Goal: Task Accomplishment & Management: Use online tool/utility

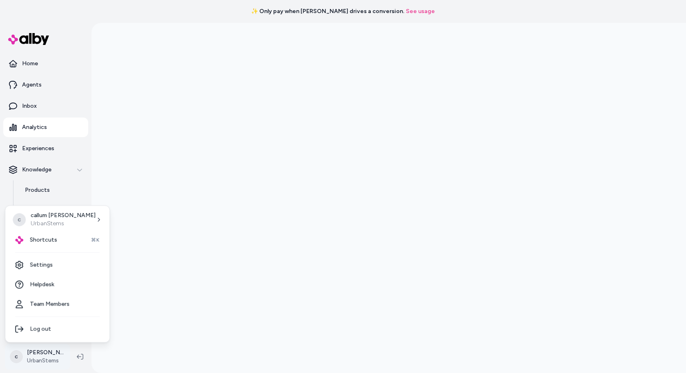
click at [43, 349] on html "✨ Only pay when [PERSON_NAME] drives a conversion. See usage Home Agents Inbox …" at bounding box center [343, 186] width 686 height 373
click at [68, 233] on div "Shortcuts ⌘K" at bounding box center [58, 240] width 98 height 20
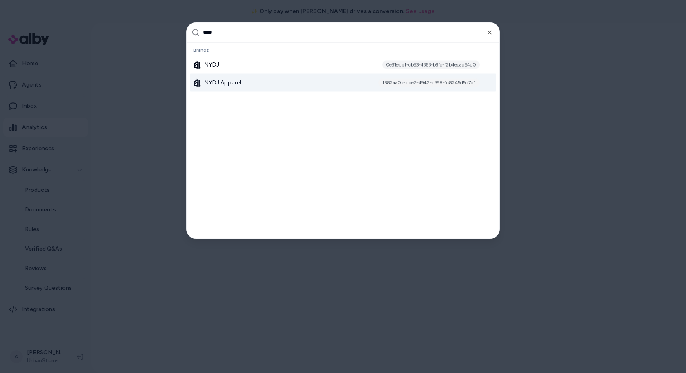
type input "****"
click at [240, 80] on span "NYDJ Apparel" at bounding box center [223, 82] width 36 height 8
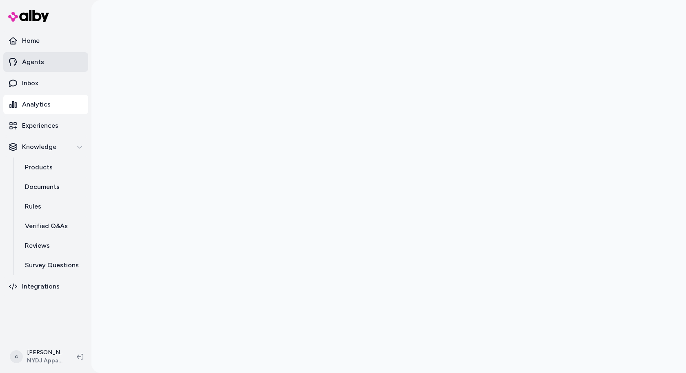
click at [46, 67] on link "Agents" at bounding box center [45, 62] width 85 height 20
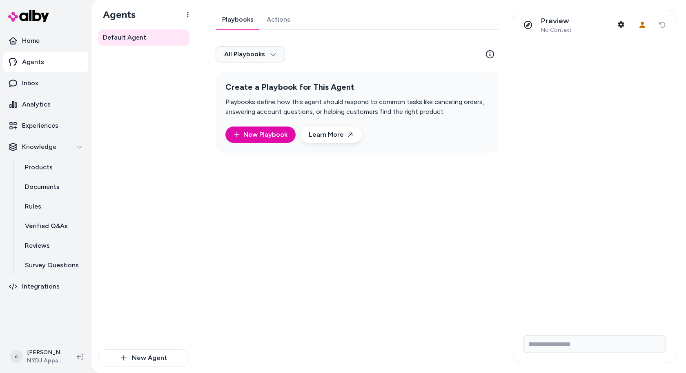
click at [280, 22] on link "Actions" at bounding box center [278, 20] width 37 height 20
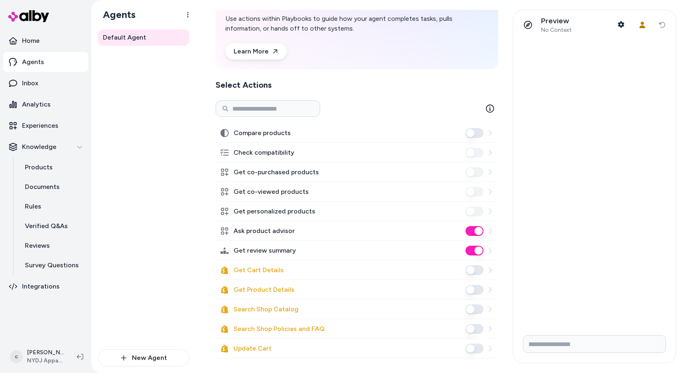
scroll to position [55, 0]
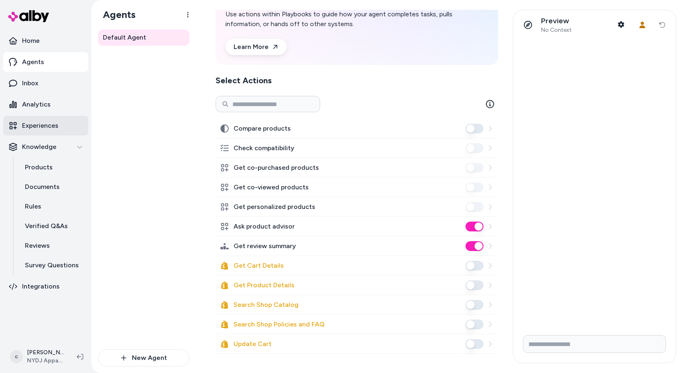
click at [52, 129] on p "Experiences" at bounding box center [40, 126] width 36 height 10
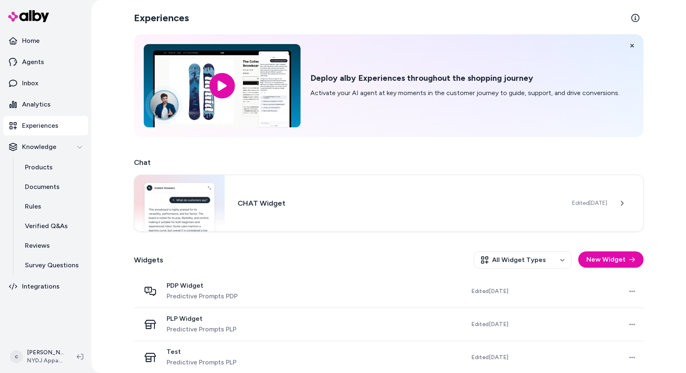
scroll to position [6, 0]
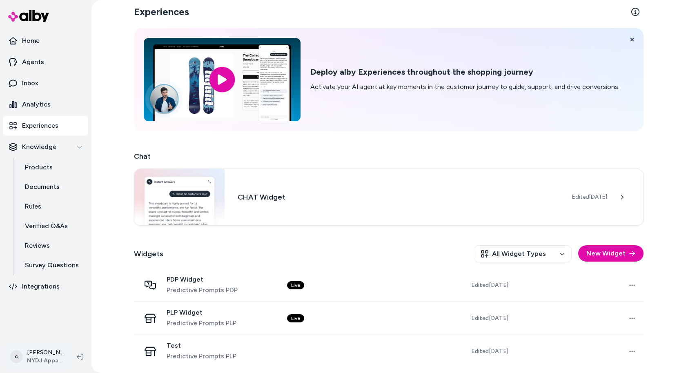
click at [29, 358] on html "Home Agents Inbox Analytics Experiences Knowledge Products Documents Rules Veri…" at bounding box center [343, 186] width 686 height 373
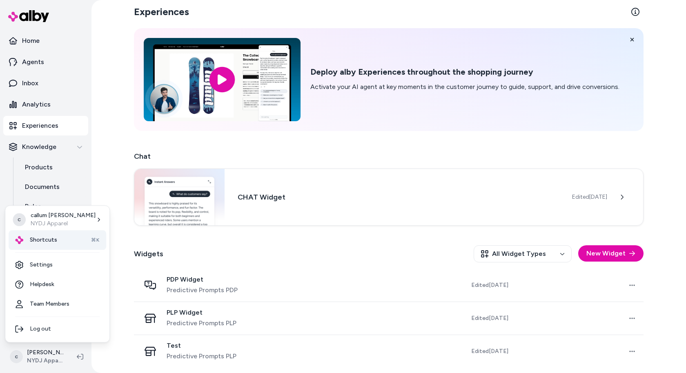
click at [61, 237] on div "Shortcuts ⌘K" at bounding box center [58, 240] width 98 height 20
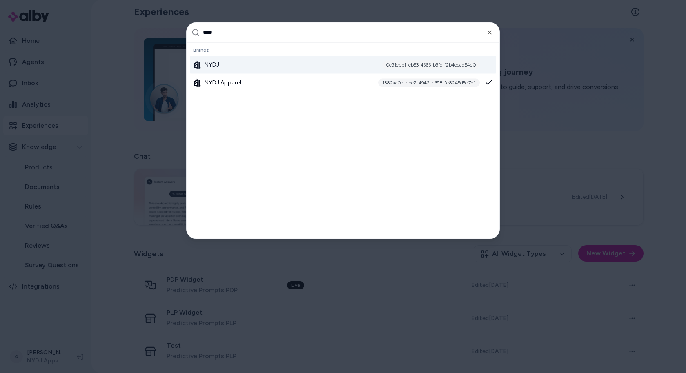
type input "****"
click at [264, 66] on div "NYDJ 0e91ebb1-cb53-4363-b9fc-f2b4ecad64d0" at bounding box center [343, 65] width 306 height 18
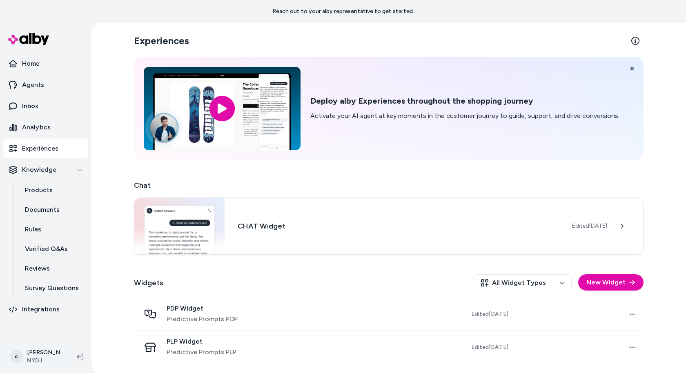
click at [45, 351] on html "Reach out to your alby representative to get started. Home Agents Inbox Analyti…" at bounding box center [343, 186] width 686 height 373
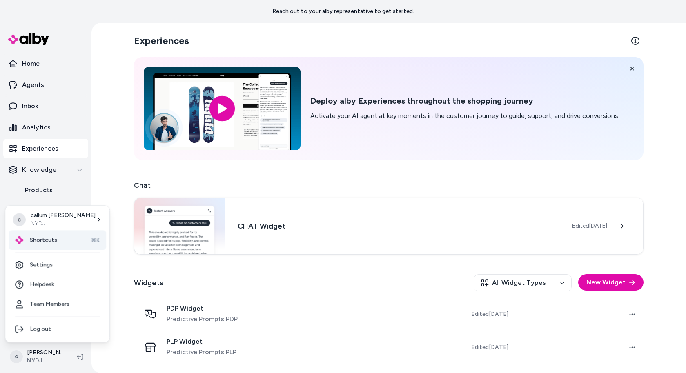
click at [63, 245] on div "Shortcuts ⌘K" at bounding box center [58, 240] width 98 height 20
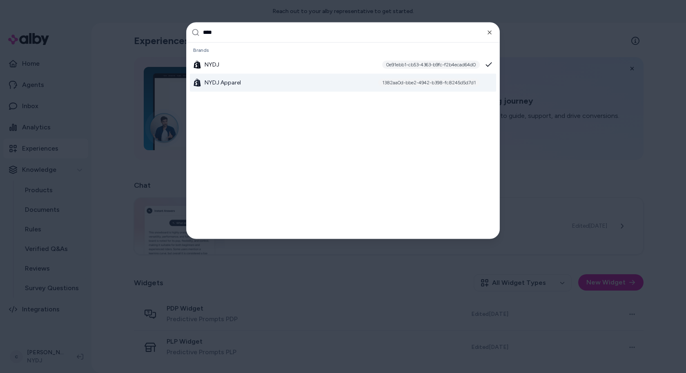
type input "****"
click at [262, 89] on div "NYDJ Apparel 1382aa0d-bbe2-4942-b398-fc8245d5d7d1" at bounding box center [343, 82] width 306 height 18
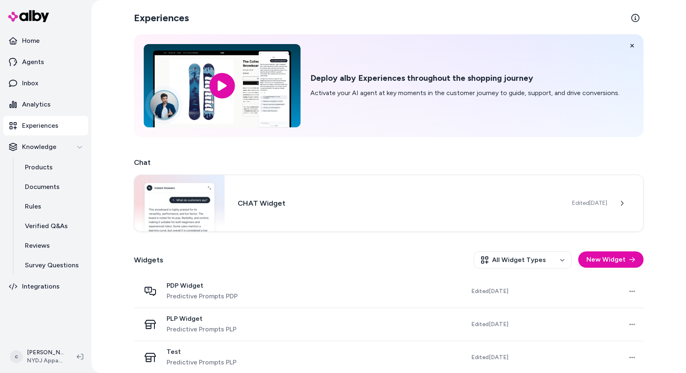
click at [44, 60] on link "Agents" at bounding box center [45, 62] width 85 height 20
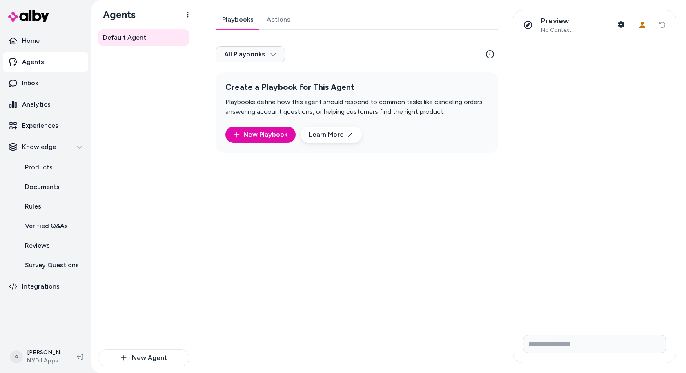
click at [271, 18] on link "Actions" at bounding box center [278, 20] width 37 height 20
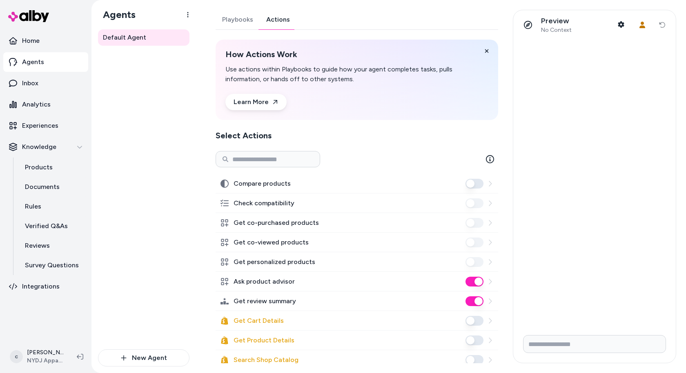
scroll to position [55, 0]
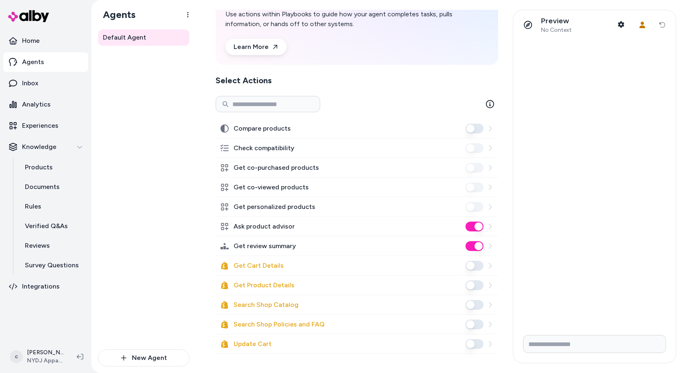
click at [469, 342] on button "Update Cart" at bounding box center [474, 344] width 18 height 10
click at [476, 343] on button "Update Cart" at bounding box center [474, 344] width 18 height 10
click at [40, 351] on html "Home Agents Inbox Analytics Experiences Knowledge Products Documents Rules Veri…" at bounding box center [343, 186] width 686 height 373
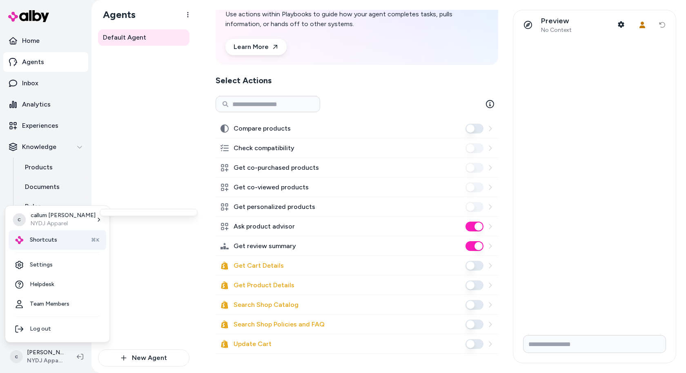
click at [47, 234] on div "Shortcuts ⌘K" at bounding box center [58, 240] width 98 height 20
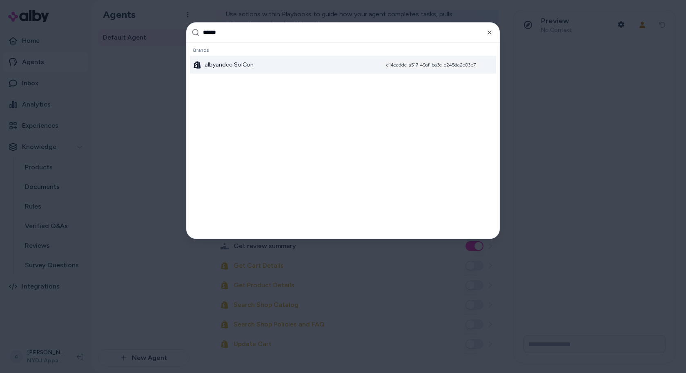
type input "******"
click at [275, 64] on div "albyandco SolCon e14cadde-a517-49af-ba3c-c245da2e03b7" at bounding box center [343, 65] width 306 height 18
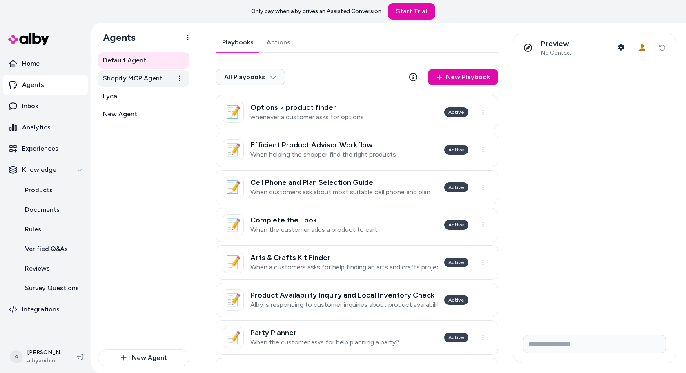
click at [127, 78] on span "Shopify MCP Agent" at bounding box center [133, 78] width 60 height 10
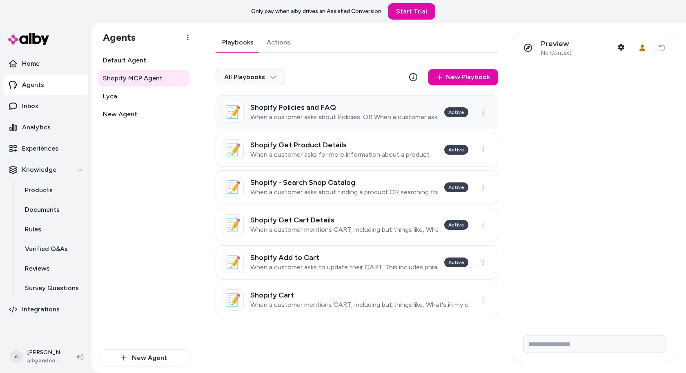
click at [328, 120] on p "When a customer asks about Policies. OR When a customer asks about FAQs" at bounding box center [343, 117] width 187 height 8
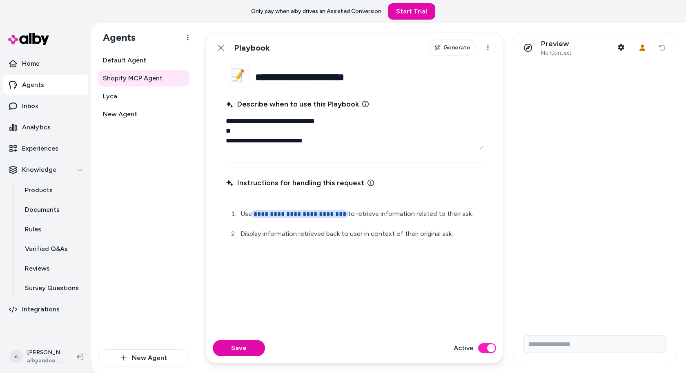
click at [276, 216] on span "**********" at bounding box center [300, 214] width 96 height 8
click at [318, 214] on span "**********" at bounding box center [300, 214] width 96 height 8
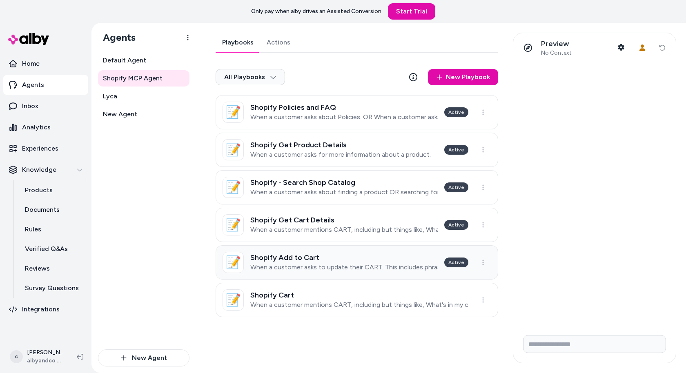
click at [341, 264] on p "When a customer asks to update their CART. This includes phrases like, Add to m…" at bounding box center [343, 267] width 187 height 8
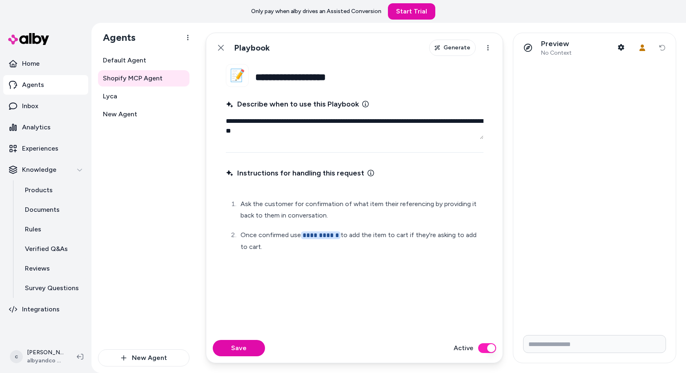
click at [314, 234] on span "**********" at bounding box center [321, 235] width 40 height 8
click at [145, 80] on span "Shopify MCP Agent" at bounding box center [133, 78] width 60 height 10
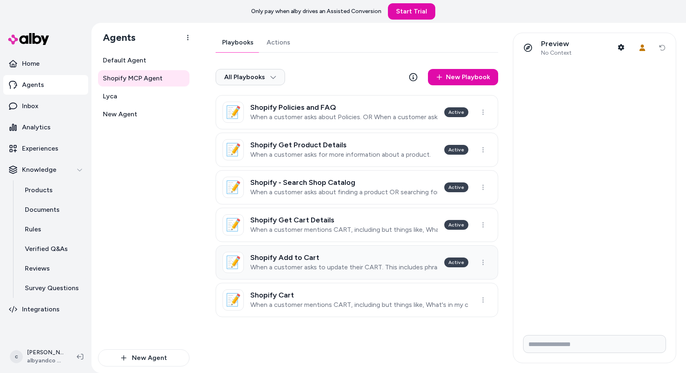
click at [302, 262] on div "Shopify Add to Cart When a customer asks to update their CART. This includes ph…" at bounding box center [343, 262] width 187 height 18
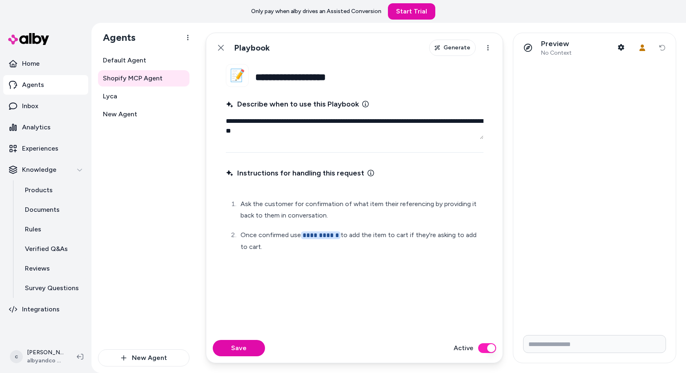
click at [322, 233] on span "**********" at bounding box center [321, 235] width 40 height 8
click at [220, 45] on icon at bounding box center [221, 47] width 7 height 7
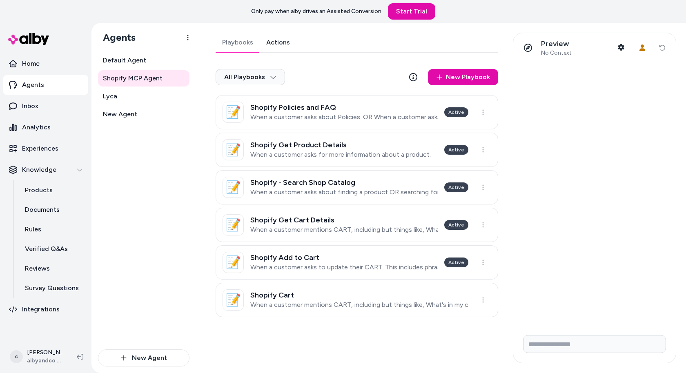
click at [278, 48] on link "Actions" at bounding box center [278, 43] width 37 height 20
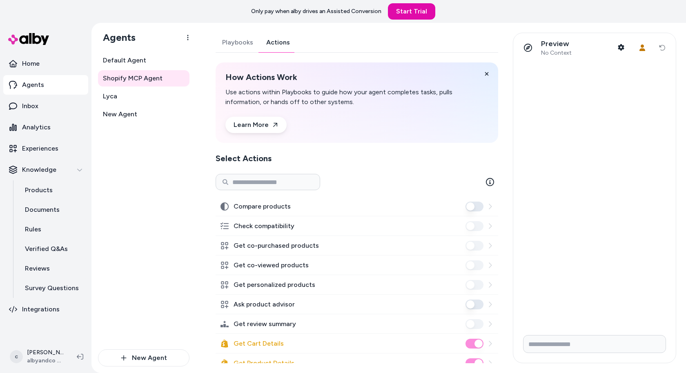
scroll to position [78, 0]
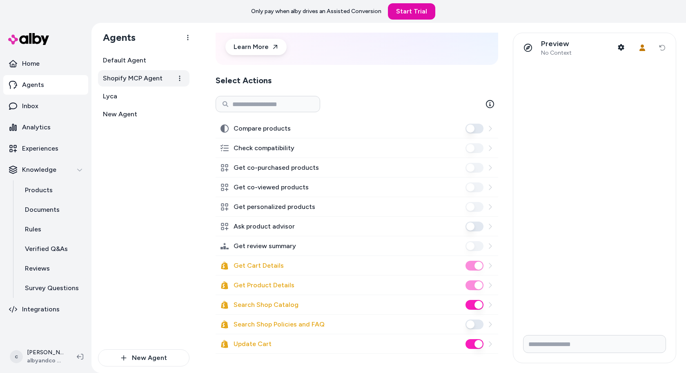
click at [133, 75] on span "Shopify MCP Agent" at bounding box center [133, 78] width 60 height 10
click at [142, 64] on span "Default Agent" at bounding box center [124, 61] width 43 height 10
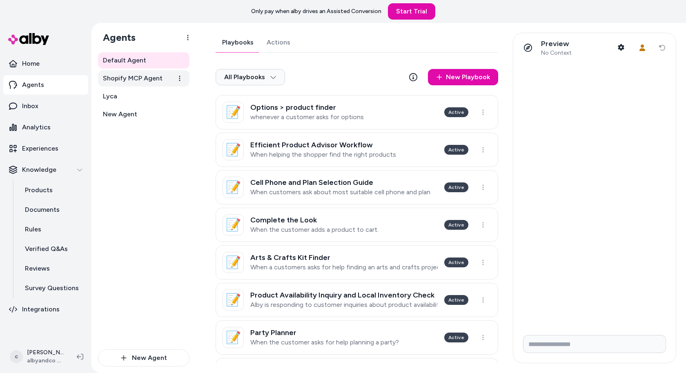
click at [141, 74] on span "Shopify MCP Agent" at bounding box center [133, 78] width 60 height 10
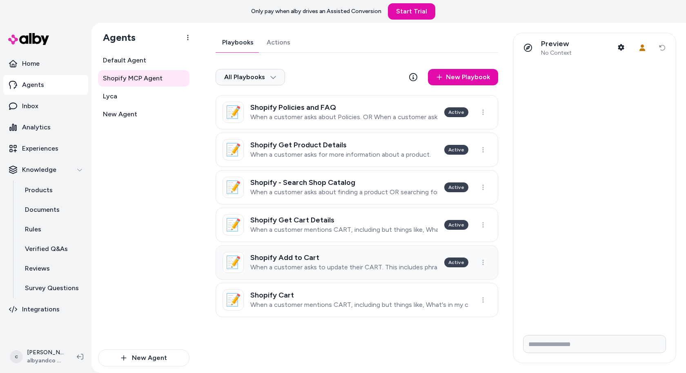
click at [305, 266] on p "When a customer asks to update their CART. This includes phrases like, Add to m…" at bounding box center [343, 267] width 187 height 8
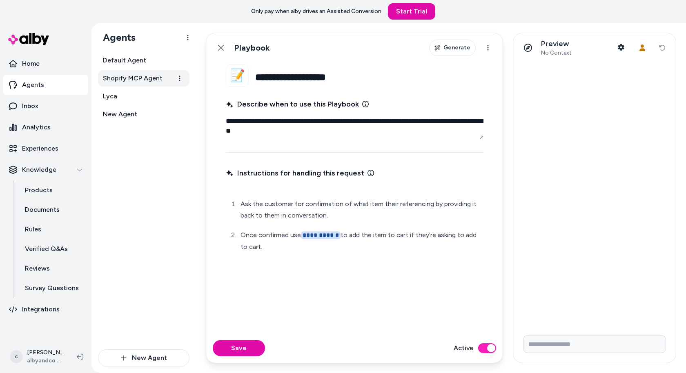
click at [150, 81] on span "Shopify MCP Agent" at bounding box center [133, 78] width 60 height 10
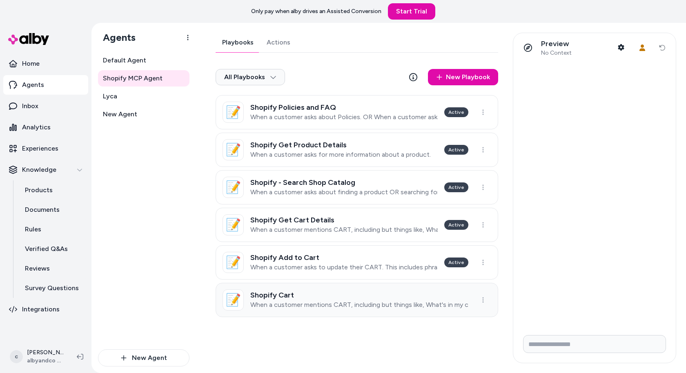
click at [298, 295] on h3 "Shopify Cart" at bounding box center [359, 295] width 218 height 8
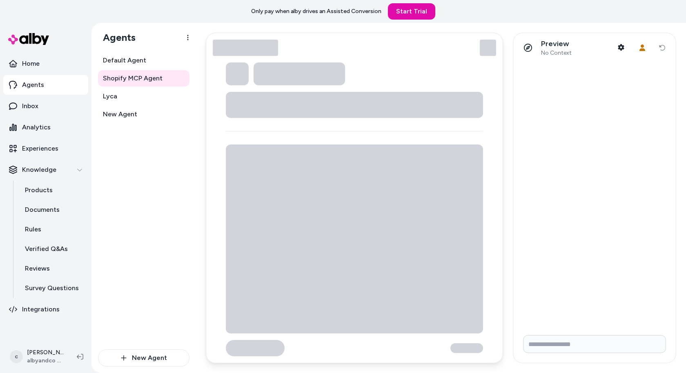
type textarea "*"
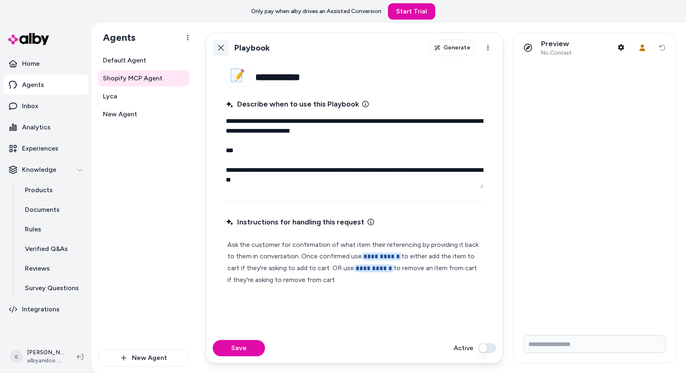
click at [218, 44] on icon at bounding box center [221, 47] width 7 height 7
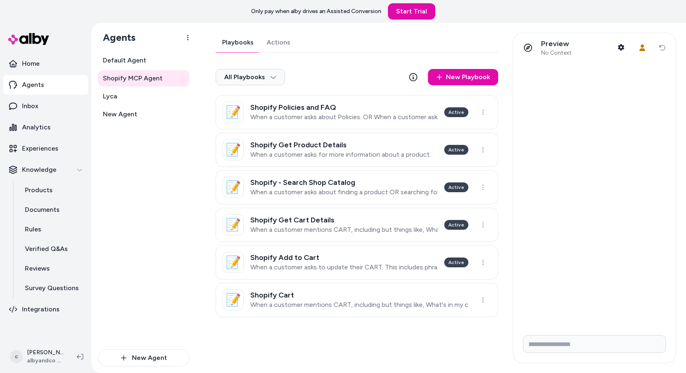
click at [287, 42] on link "Actions" at bounding box center [278, 43] width 37 height 20
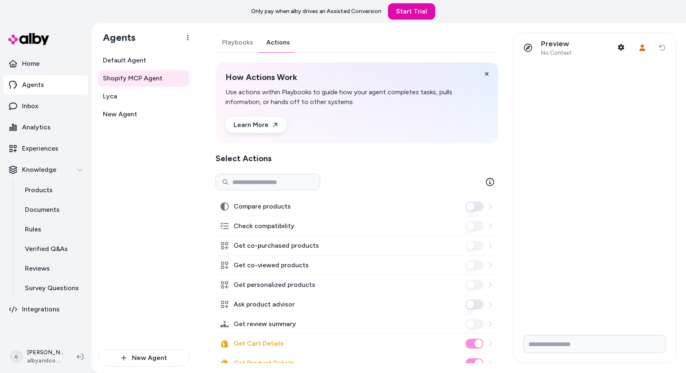
scroll to position [78, 0]
